Goal: Task Accomplishment & Management: Manage account settings

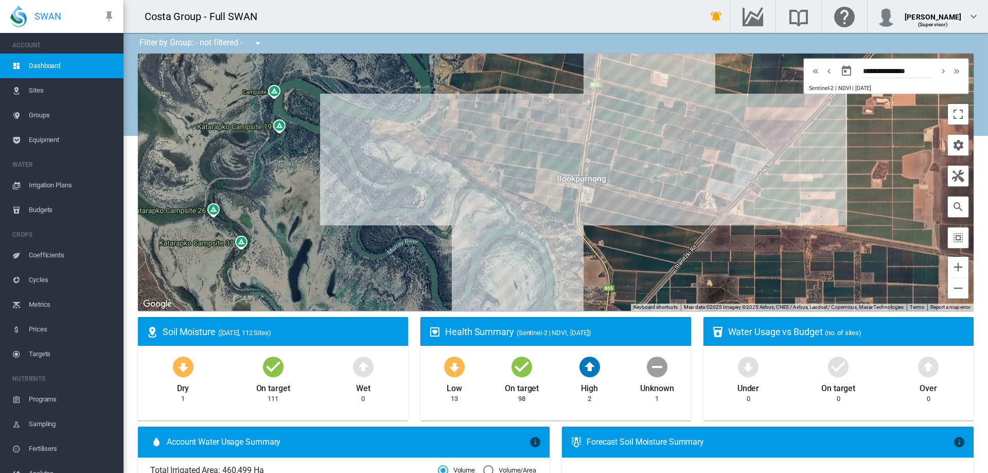
click at [48, 184] on span "Irrigation Plans" at bounding box center [72, 185] width 86 height 25
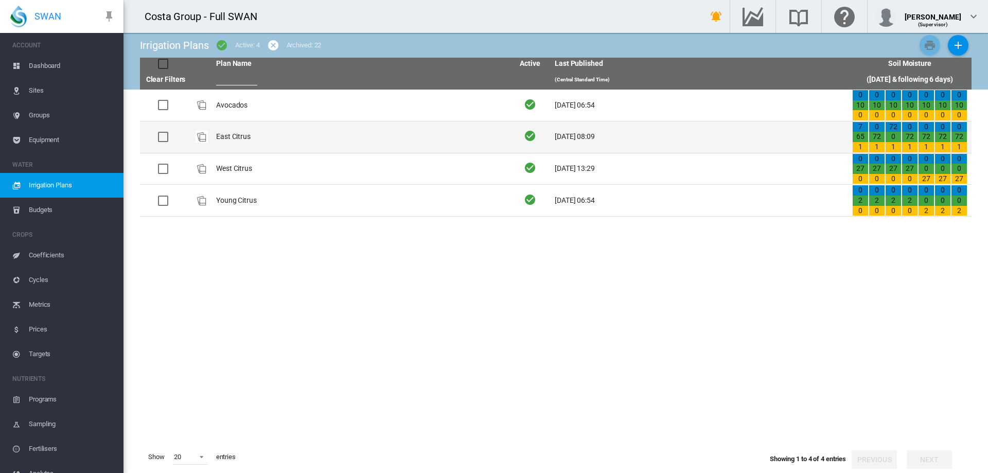
click at [240, 135] on td "East Citrus" at bounding box center [360, 136] width 297 height 31
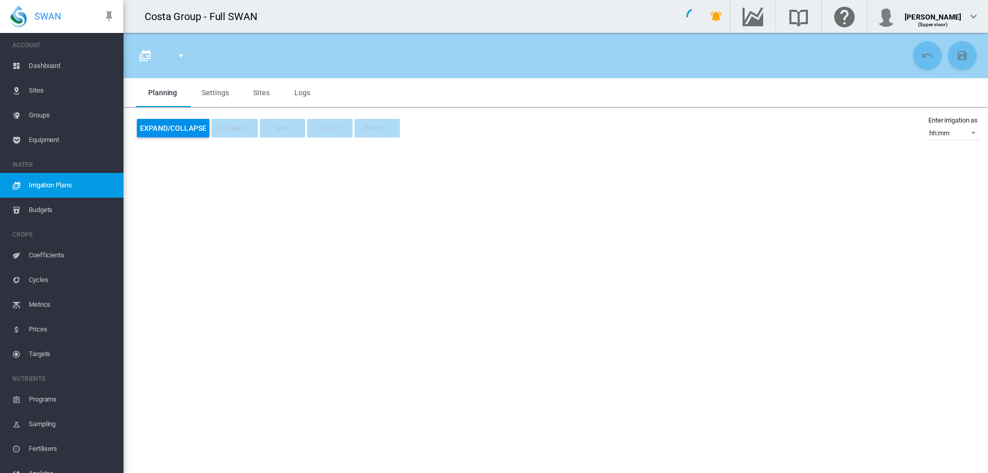
type input "**********"
type input "*"
type input "*****"
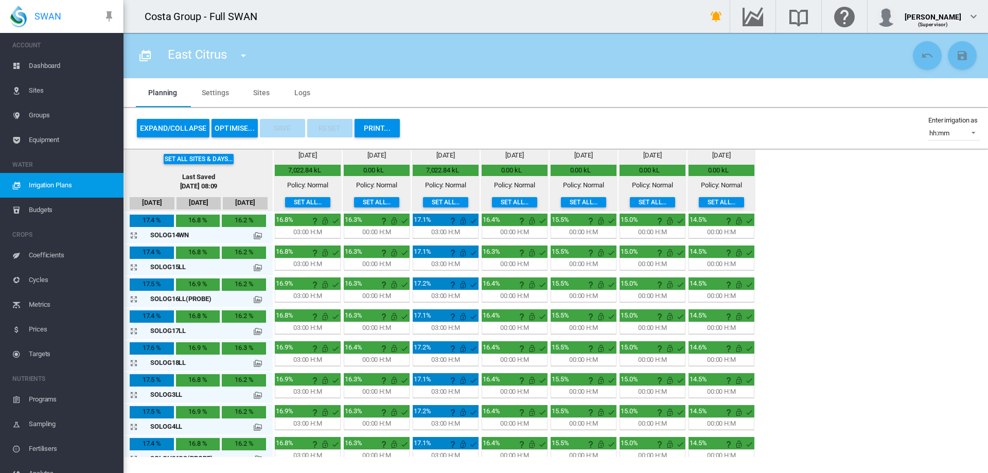
click at [239, 129] on button "OPTIMISE..." at bounding box center [234, 128] width 46 height 19
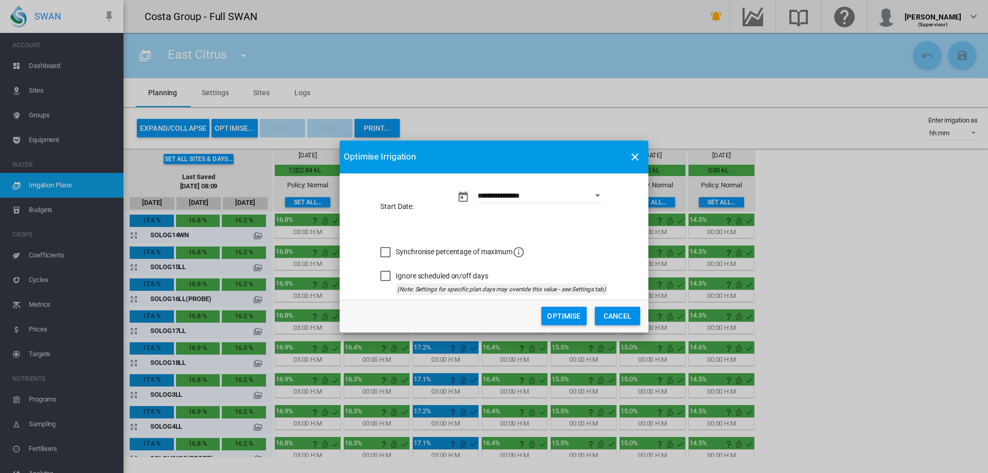
click at [384, 251] on div "Synchronise percentage of maximum" at bounding box center [385, 252] width 10 height 10
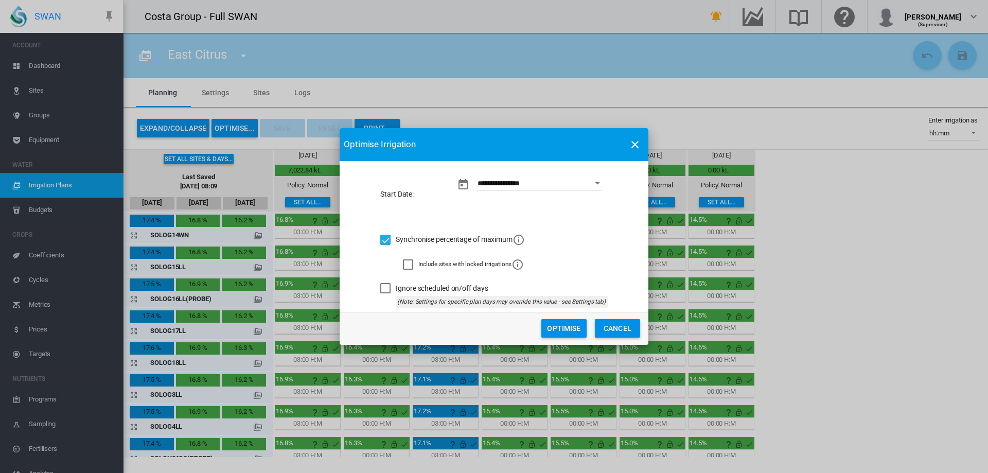
click at [566, 329] on button "Optimise" at bounding box center [563, 328] width 45 height 19
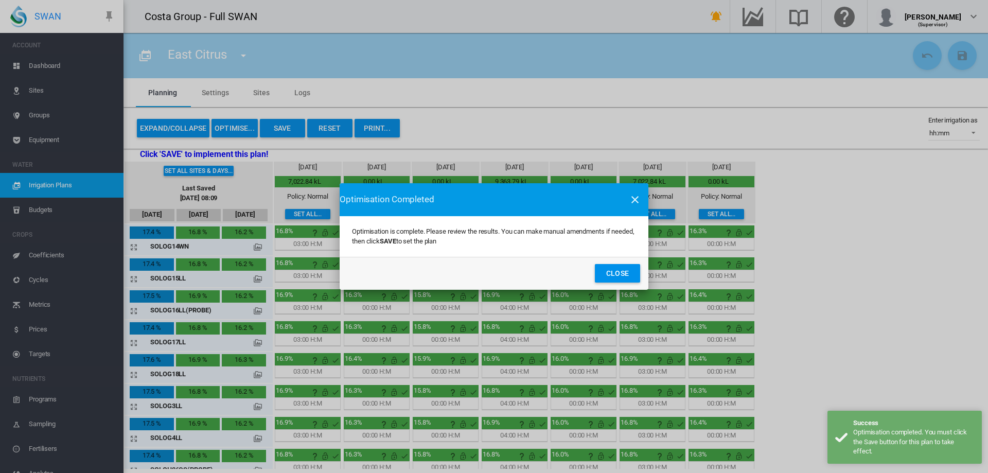
click at [617, 274] on button "Close" at bounding box center [617, 273] width 45 height 19
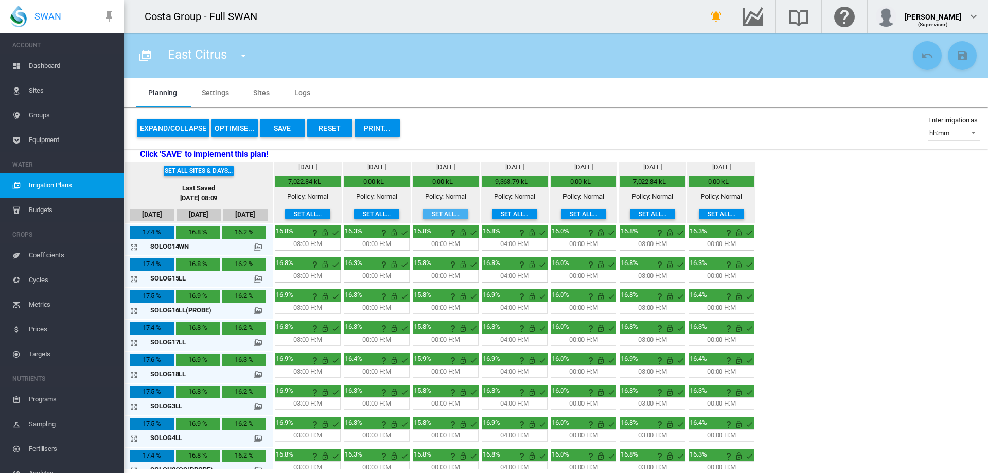
click at [423, 211] on button "Set all..." at bounding box center [445, 214] width 45 height 10
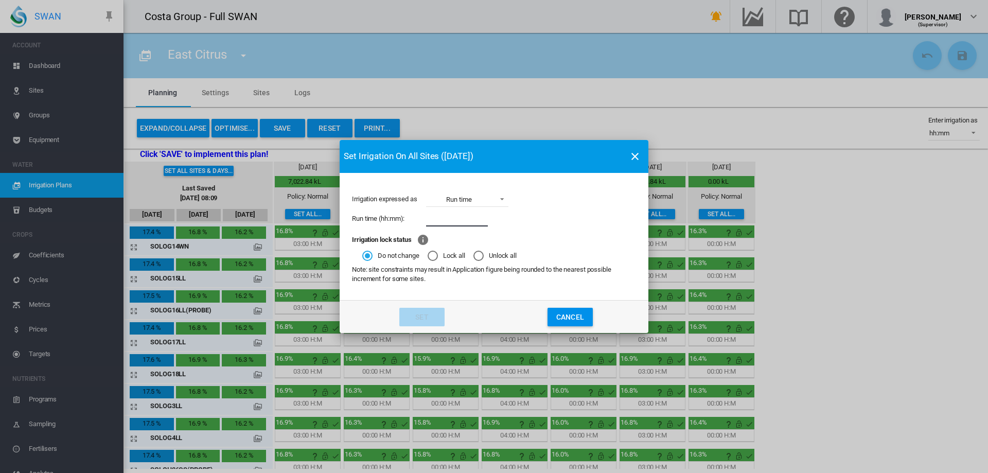
click at [435, 221] on input "Irrigation expressed ..." at bounding box center [457, 218] width 62 height 15
type input "****"
click at [439, 255] on md-radio-button "Lock all" at bounding box center [446, 256] width 38 height 10
click at [423, 316] on button "Set" at bounding box center [421, 317] width 45 height 19
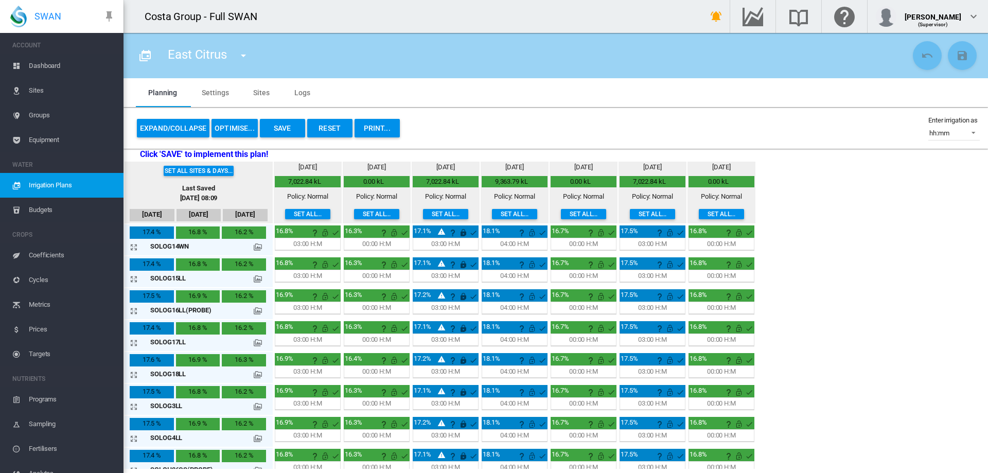
click at [233, 125] on button "OPTIMISE..." at bounding box center [234, 128] width 46 height 19
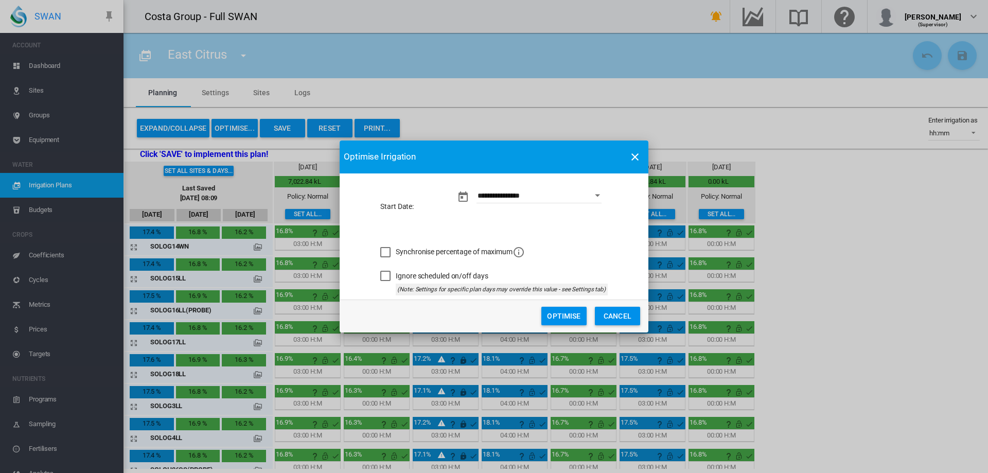
click at [383, 253] on div "Synchronise percentage of maximum" at bounding box center [385, 252] width 10 height 10
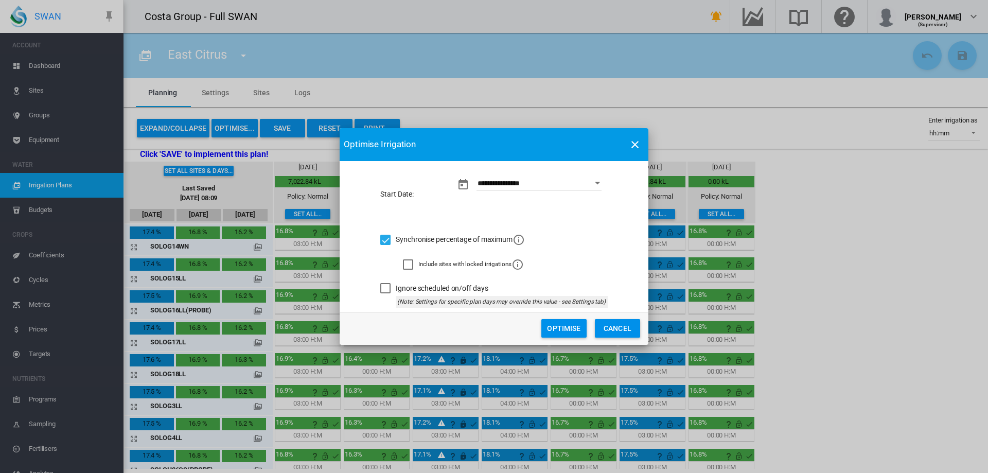
click at [554, 325] on button "Optimise" at bounding box center [563, 328] width 45 height 19
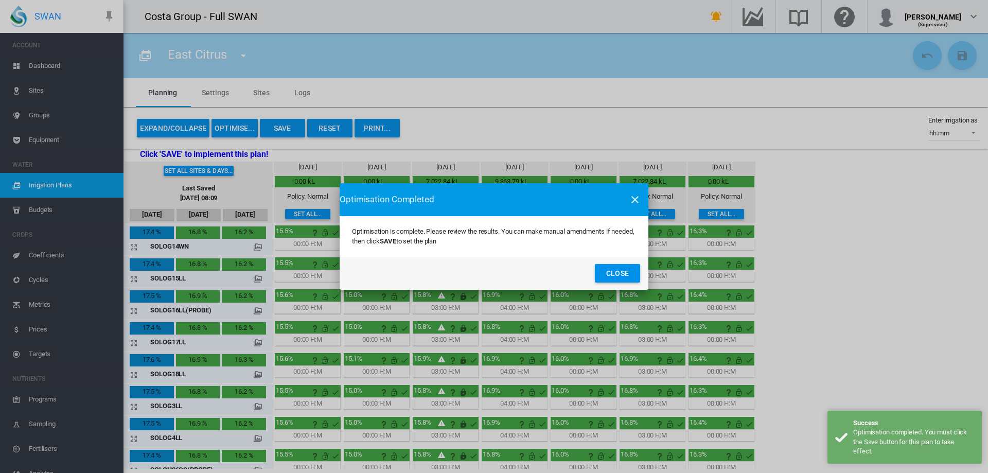
click at [621, 272] on button "Close" at bounding box center [617, 273] width 45 height 19
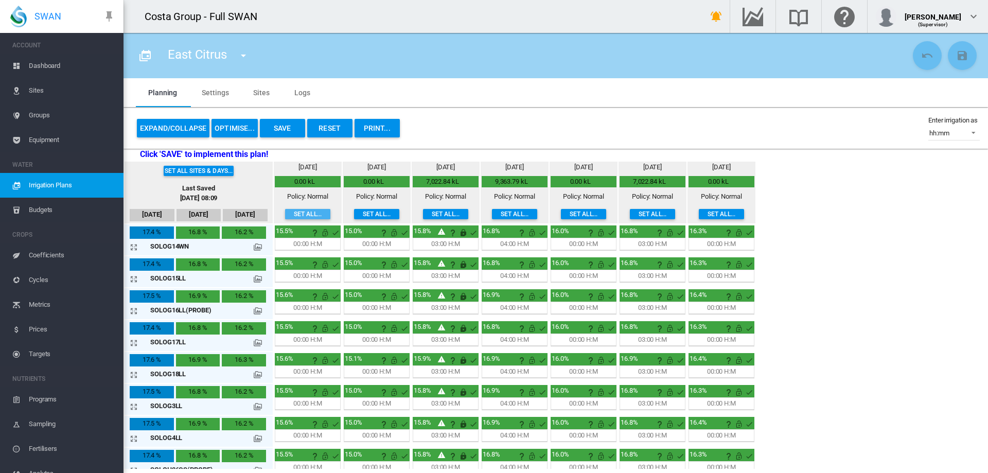
click at [285, 212] on button "Set all..." at bounding box center [307, 214] width 45 height 10
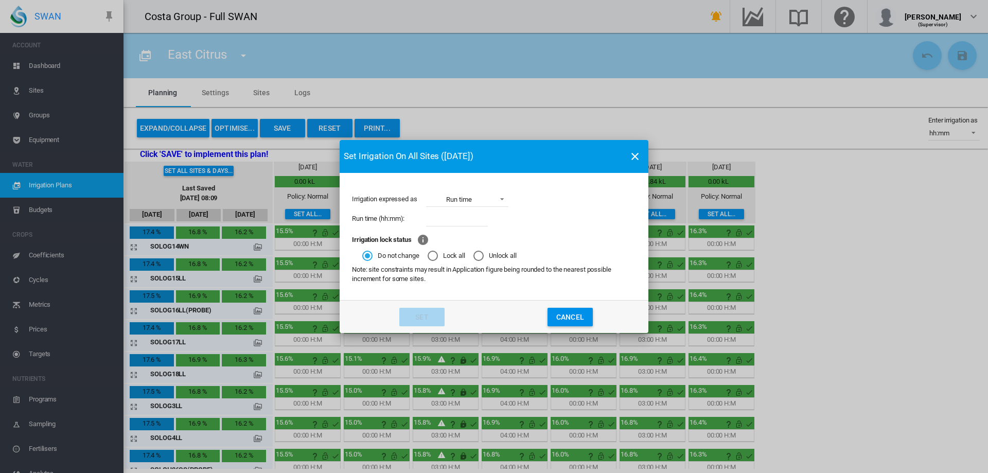
click at [449, 218] on input "Irrigation expressed ..." at bounding box center [457, 218] width 62 height 15
type input "****"
drag, startPoint x: 442, startPoint y: 255, endPoint x: 440, endPoint y: 289, distance: 34.0
click at [443, 255] on md-radio-button "Lock all" at bounding box center [446, 256] width 38 height 10
click at [428, 317] on button "Set" at bounding box center [422, 317] width 45 height 19
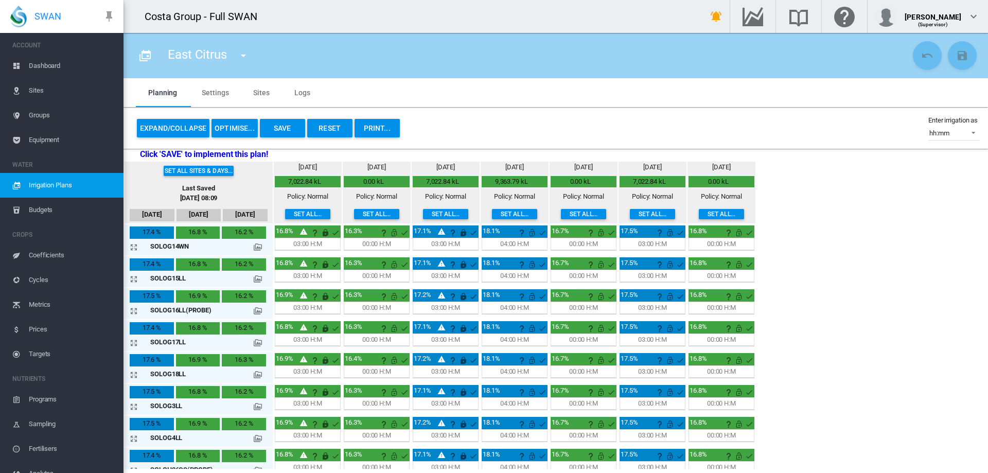
click at [235, 128] on button "OPTIMISE..." at bounding box center [234, 128] width 46 height 19
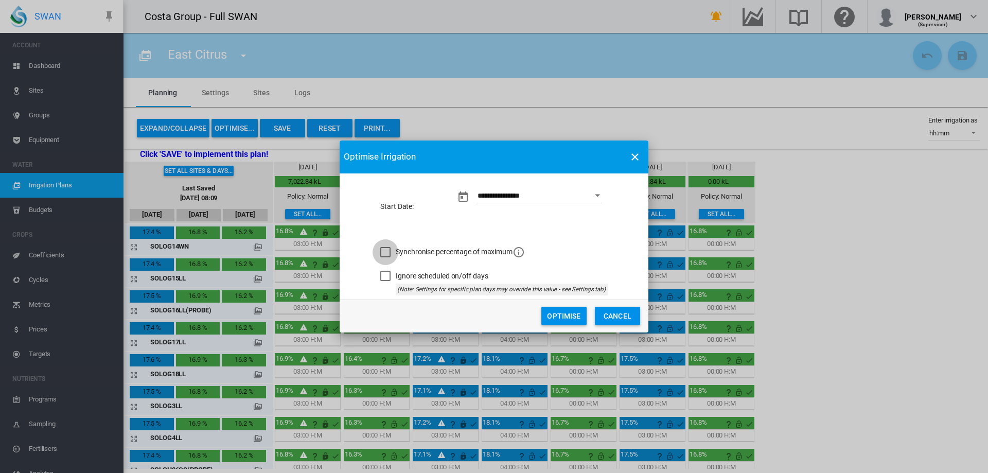
click at [382, 254] on div "Synchronise percentage of maximum" at bounding box center [385, 252] width 10 height 10
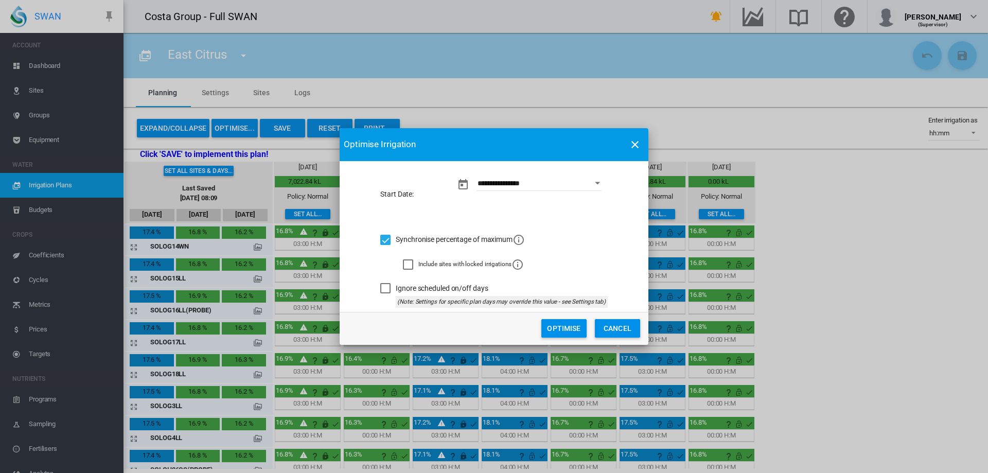
click at [562, 327] on button "Optimise" at bounding box center [563, 328] width 45 height 19
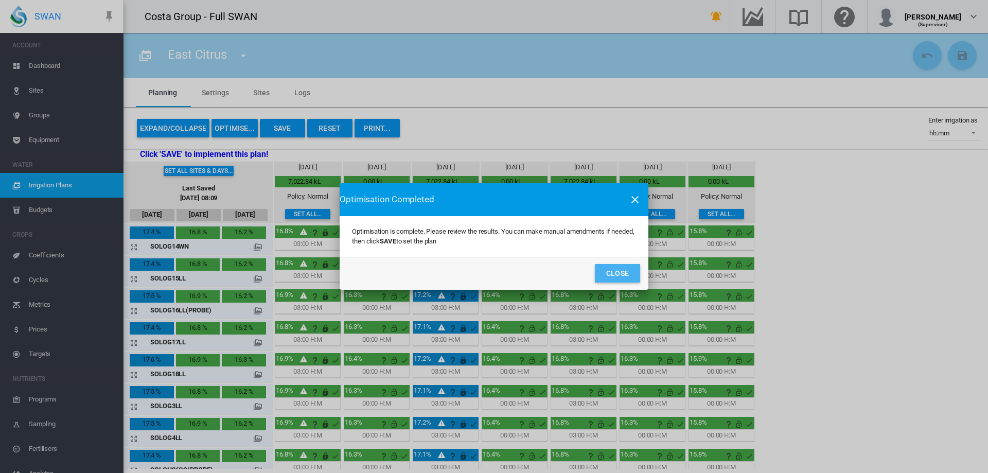
click at [624, 277] on button "Close" at bounding box center [617, 273] width 45 height 19
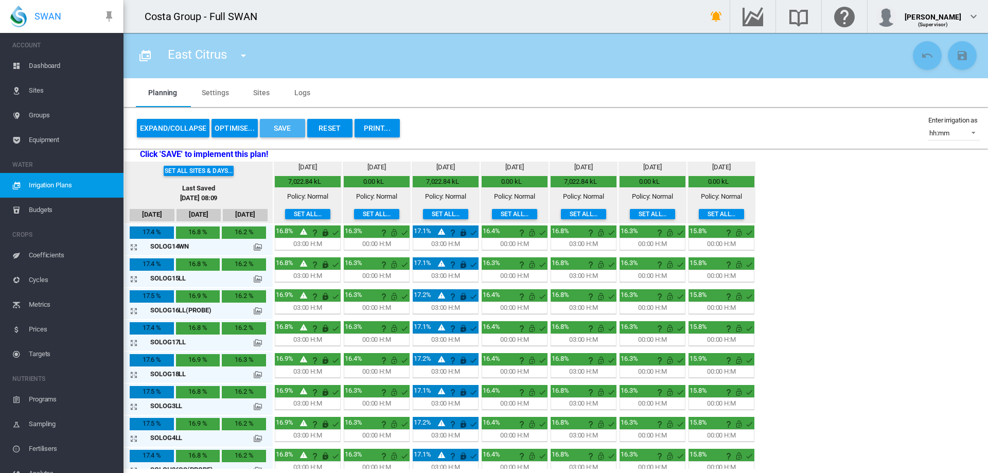
click at [279, 126] on button "Save" at bounding box center [282, 128] width 45 height 19
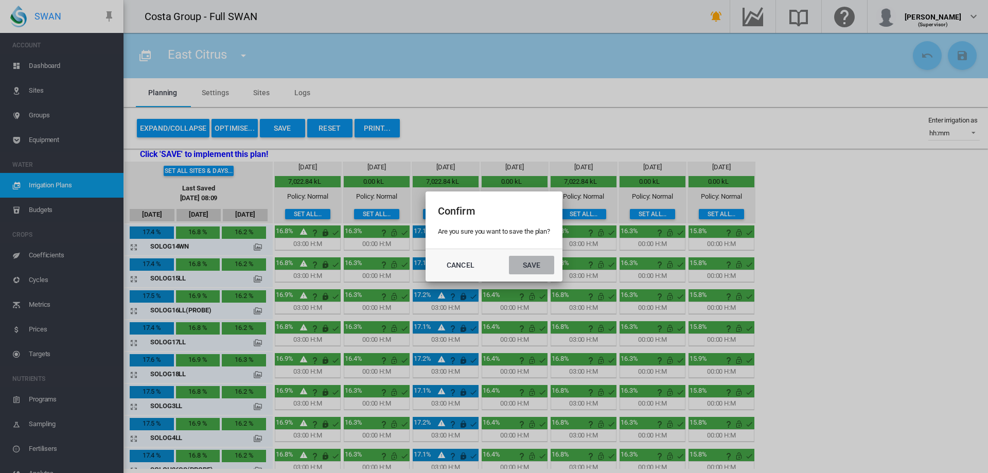
click at [537, 269] on button "Save" at bounding box center [531, 265] width 45 height 19
